Goal: Information Seeking & Learning: Learn about a topic

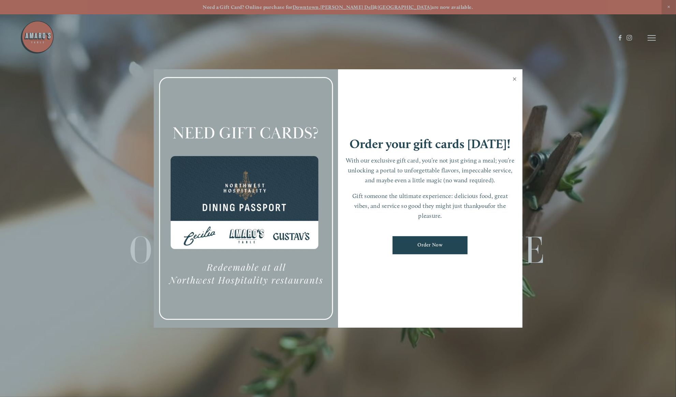
click at [513, 77] on link "Close" at bounding box center [514, 79] width 13 height 19
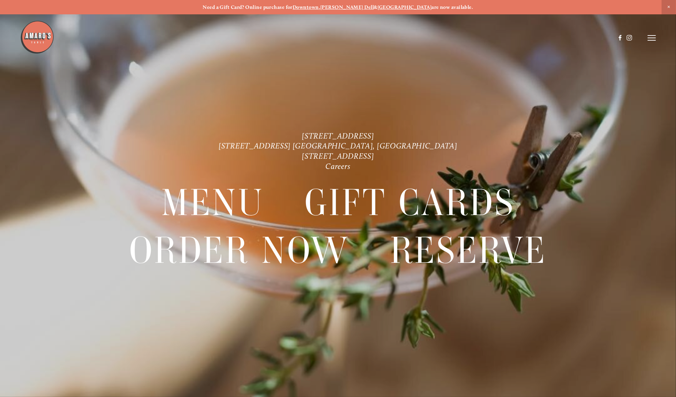
click at [651, 37] on icon at bounding box center [652, 38] width 8 height 6
click at [506, 40] on span "Menu" at bounding box center [506, 37] width 14 height 6
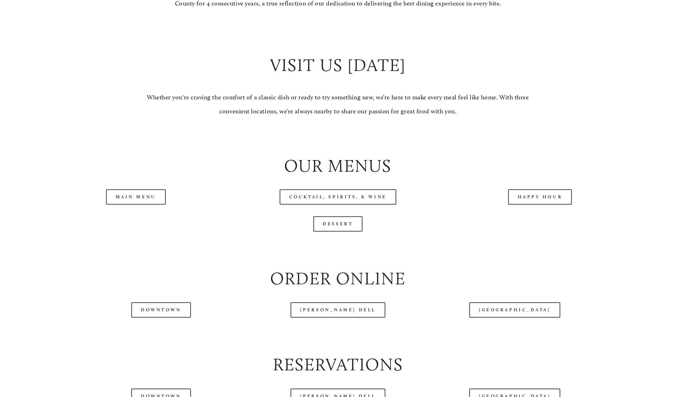
scroll to position [716, 0]
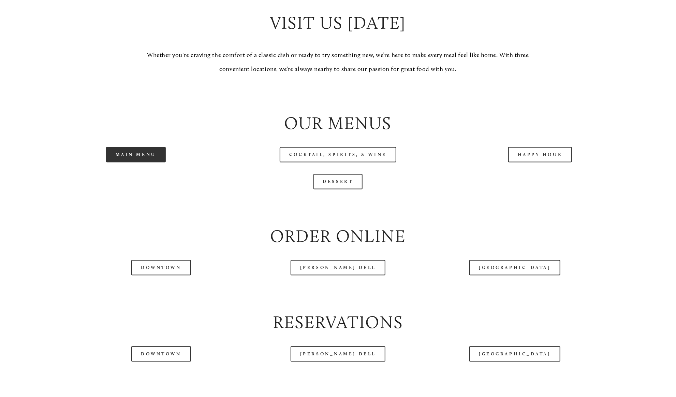
click at [141, 162] on link "Main Menu" at bounding box center [136, 154] width 60 height 15
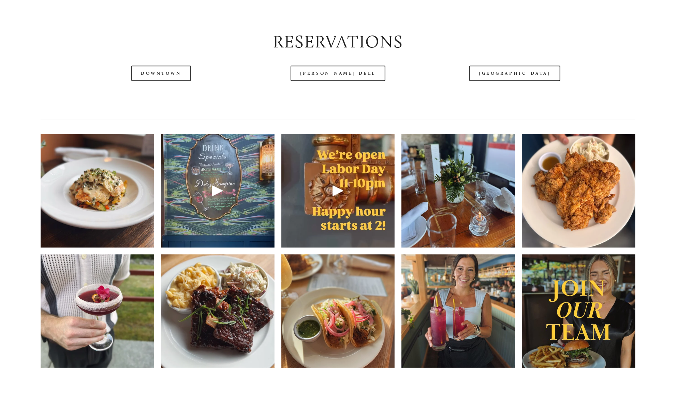
scroll to position [1023, 0]
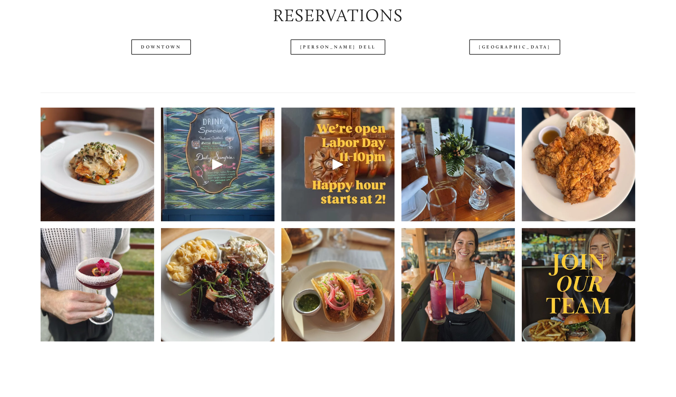
click at [66, 199] on img at bounding box center [98, 164] width 114 height 151
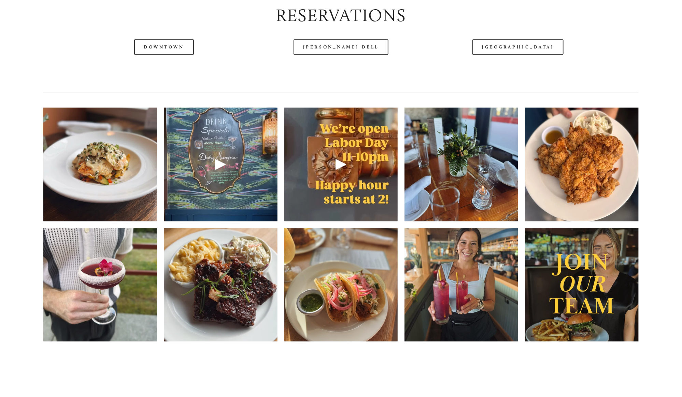
scroll to position [1005, 0]
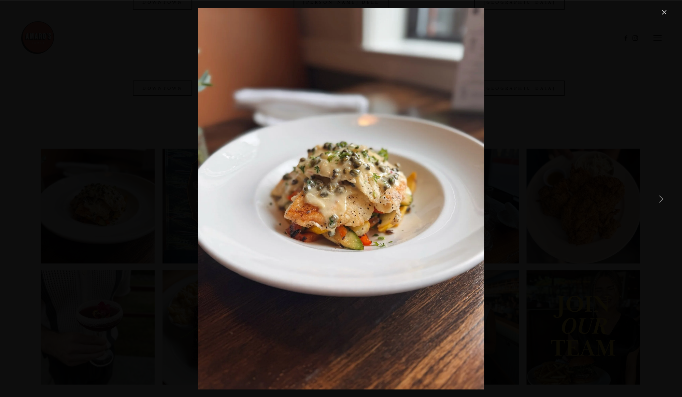
click at [663, 199] on link "Next Item" at bounding box center [660, 198] width 15 height 15
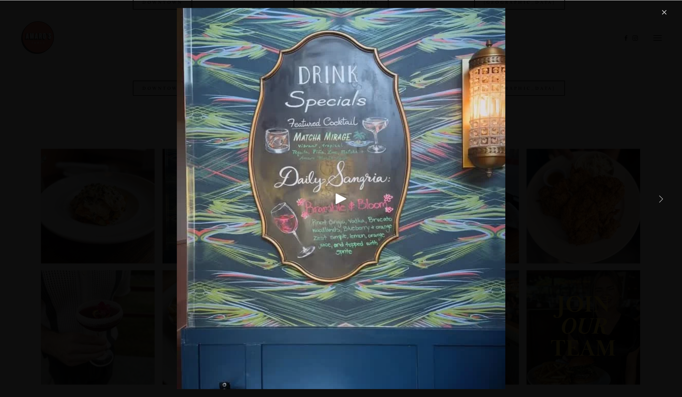
click at [663, 199] on link "Next Item" at bounding box center [660, 198] width 15 height 15
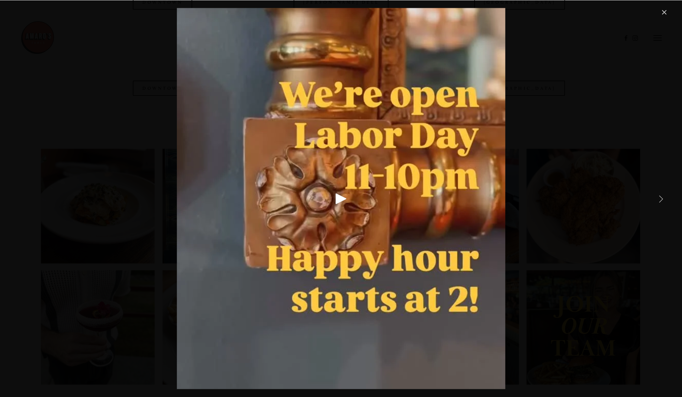
click at [663, 199] on link "Next Item" at bounding box center [660, 198] width 15 height 15
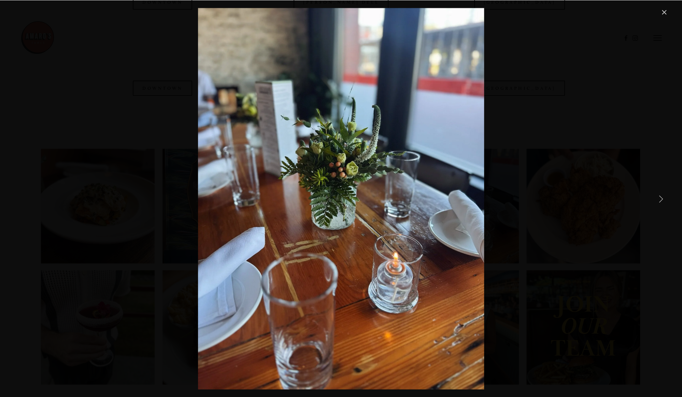
click at [663, 199] on link "Next Item" at bounding box center [660, 198] width 15 height 15
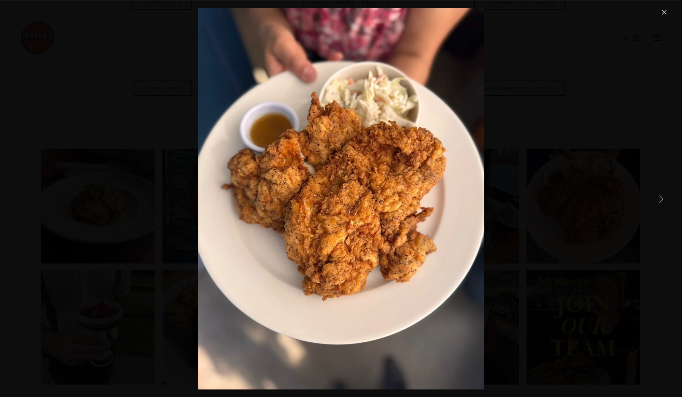
click at [662, 198] on link "Next Item" at bounding box center [660, 198] width 15 height 15
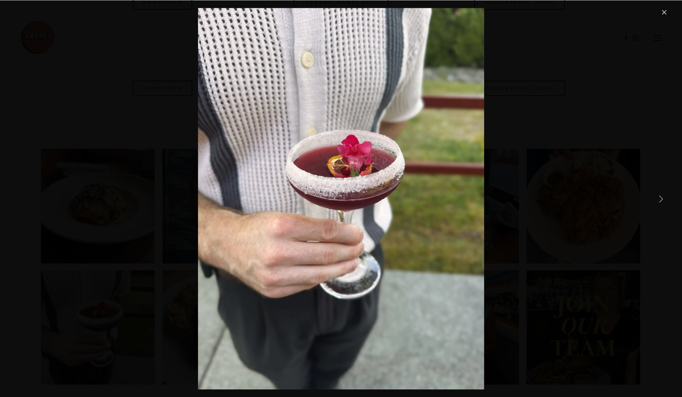
click at [662, 198] on link "Next Item" at bounding box center [660, 198] width 15 height 15
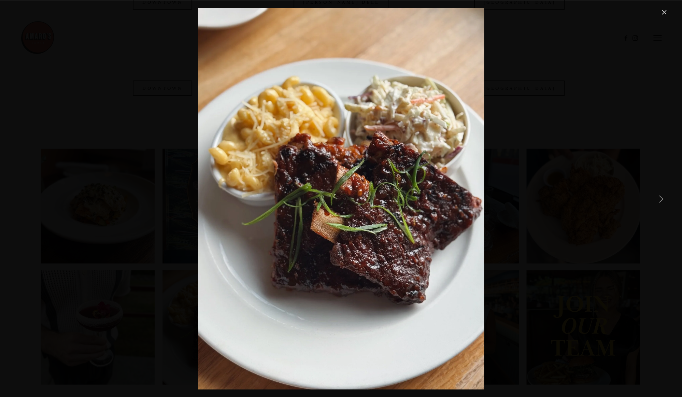
click at [662, 197] on link "Next Item" at bounding box center [660, 198] width 15 height 15
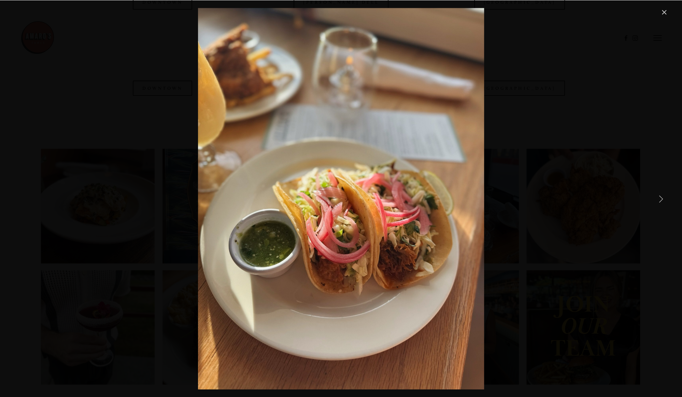
click at [662, 197] on link "Next Item" at bounding box center [660, 198] width 15 height 15
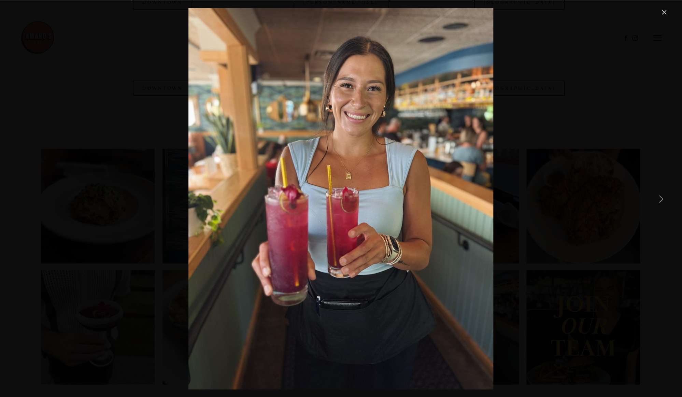
click at [662, 196] on link "Next Item" at bounding box center [660, 198] width 15 height 15
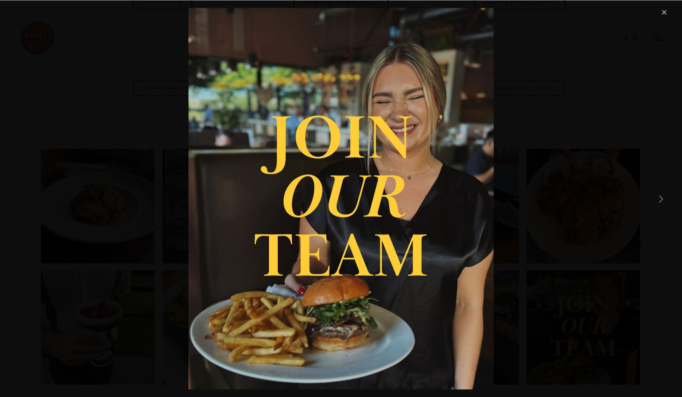
click at [662, 196] on link "Next Item" at bounding box center [660, 198] width 15 height 15
